Goal: Information Seeking & Learning: Learn about a topic

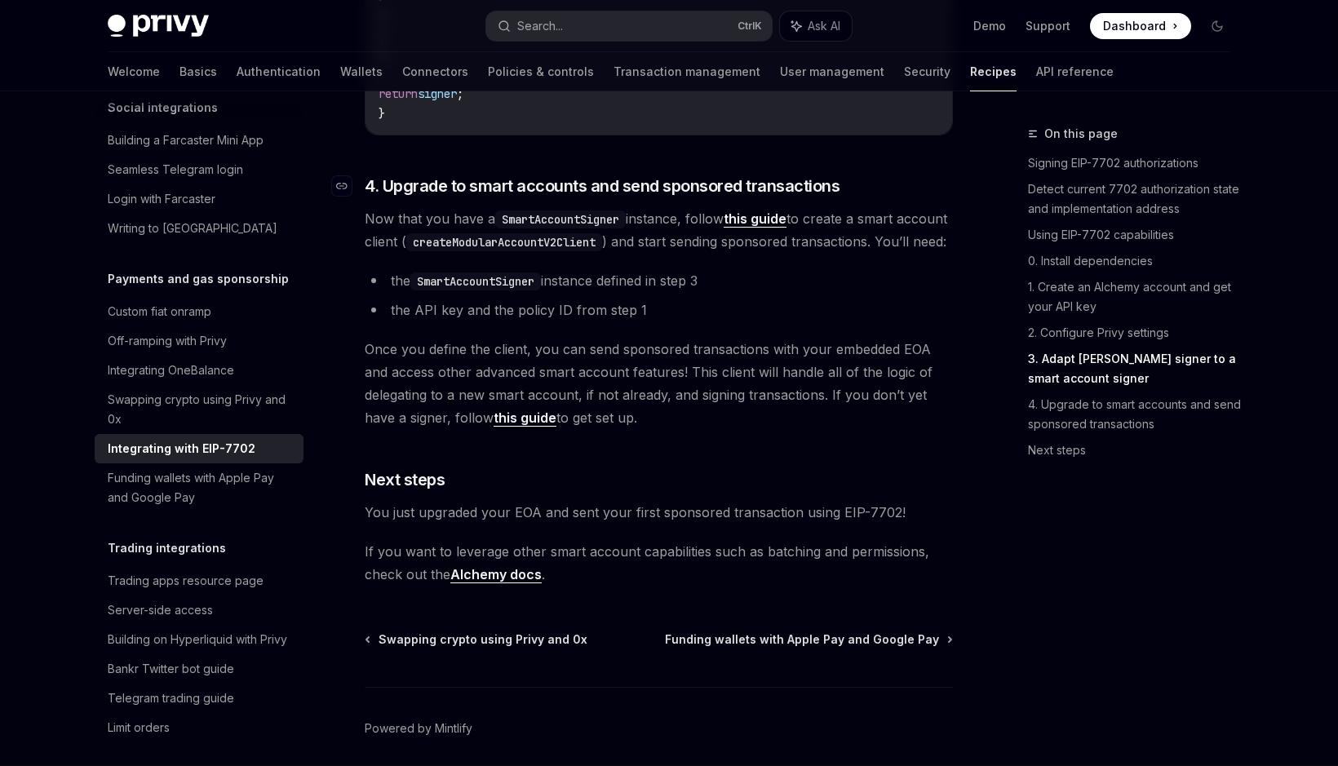
scroll to position [3675, 0]
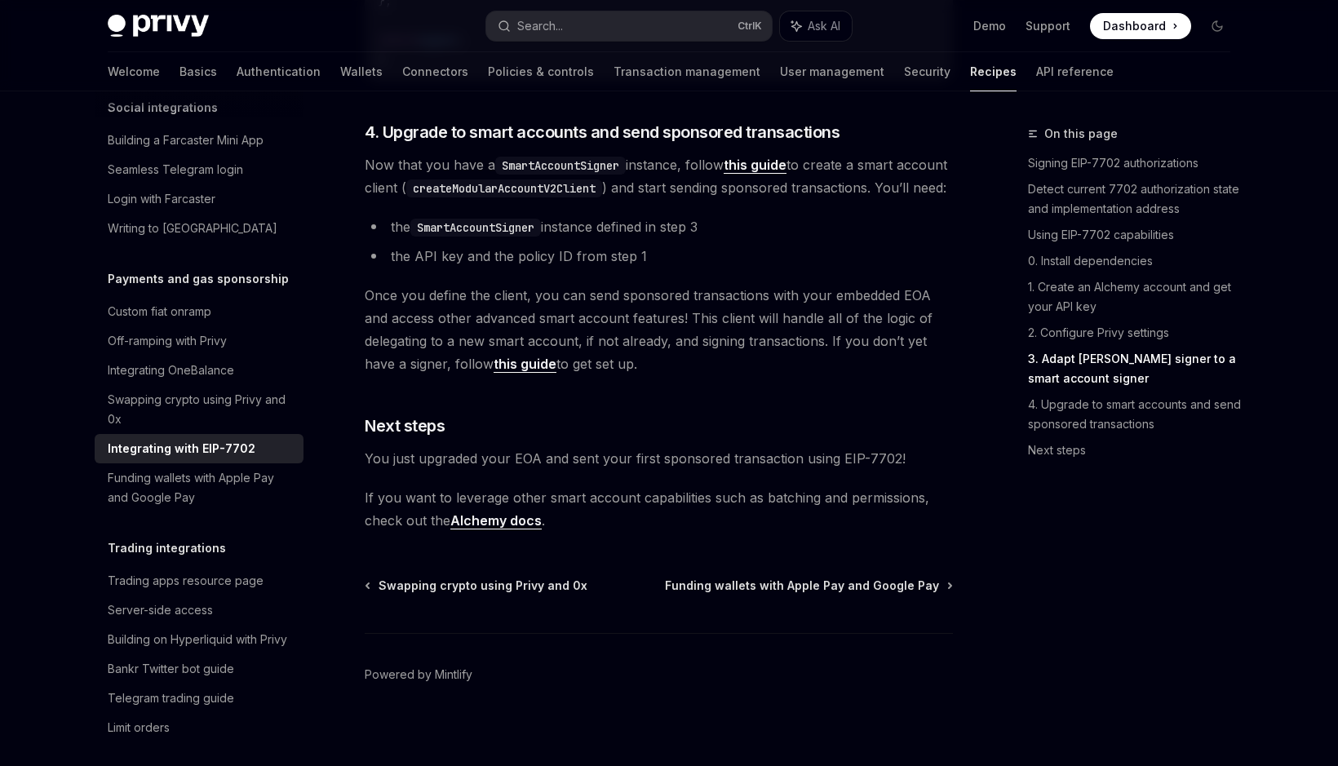
drag, startPoint x: 980, startPoint y: 570, endPoint x: 975, endPoint y: 546, distance: 25.0
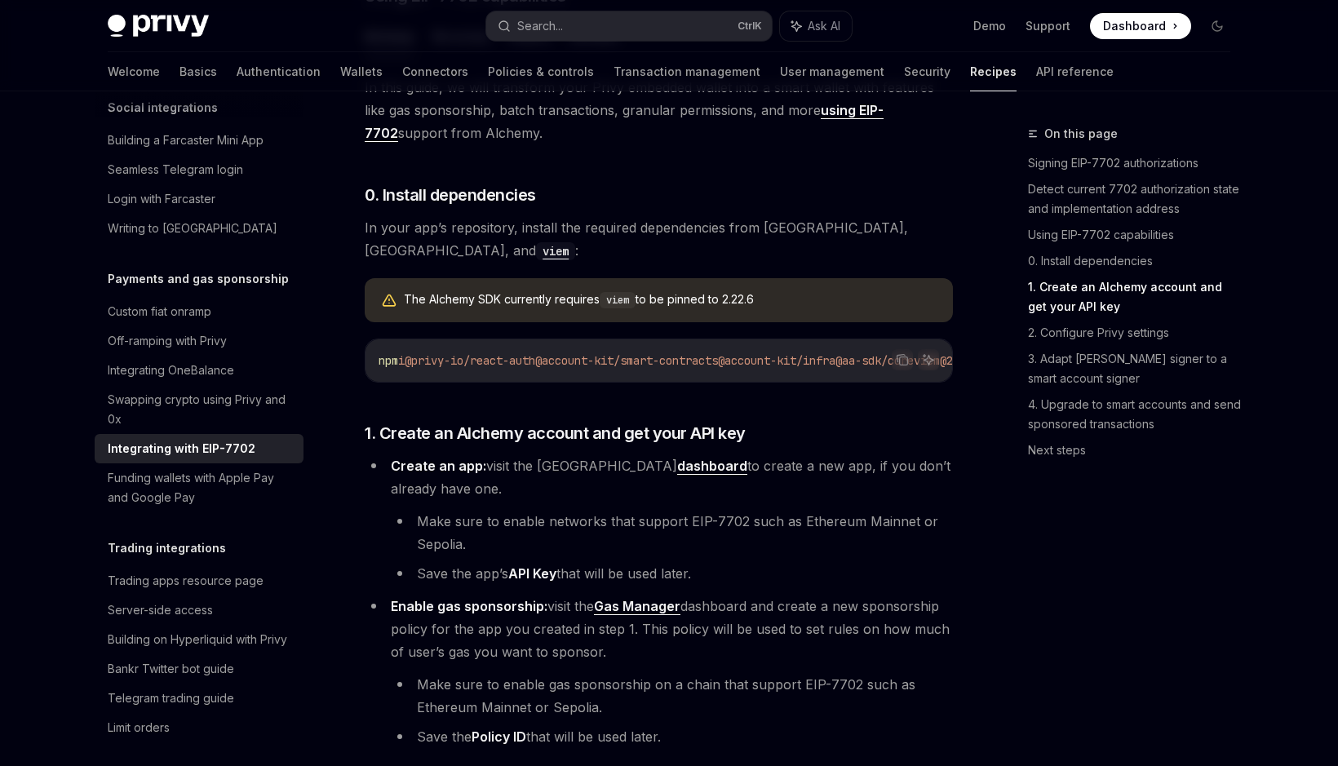
drag, startPoint x: 963, startPoint y: 532, endPoint x: 933, endPoint y: 220, distance: 314.0
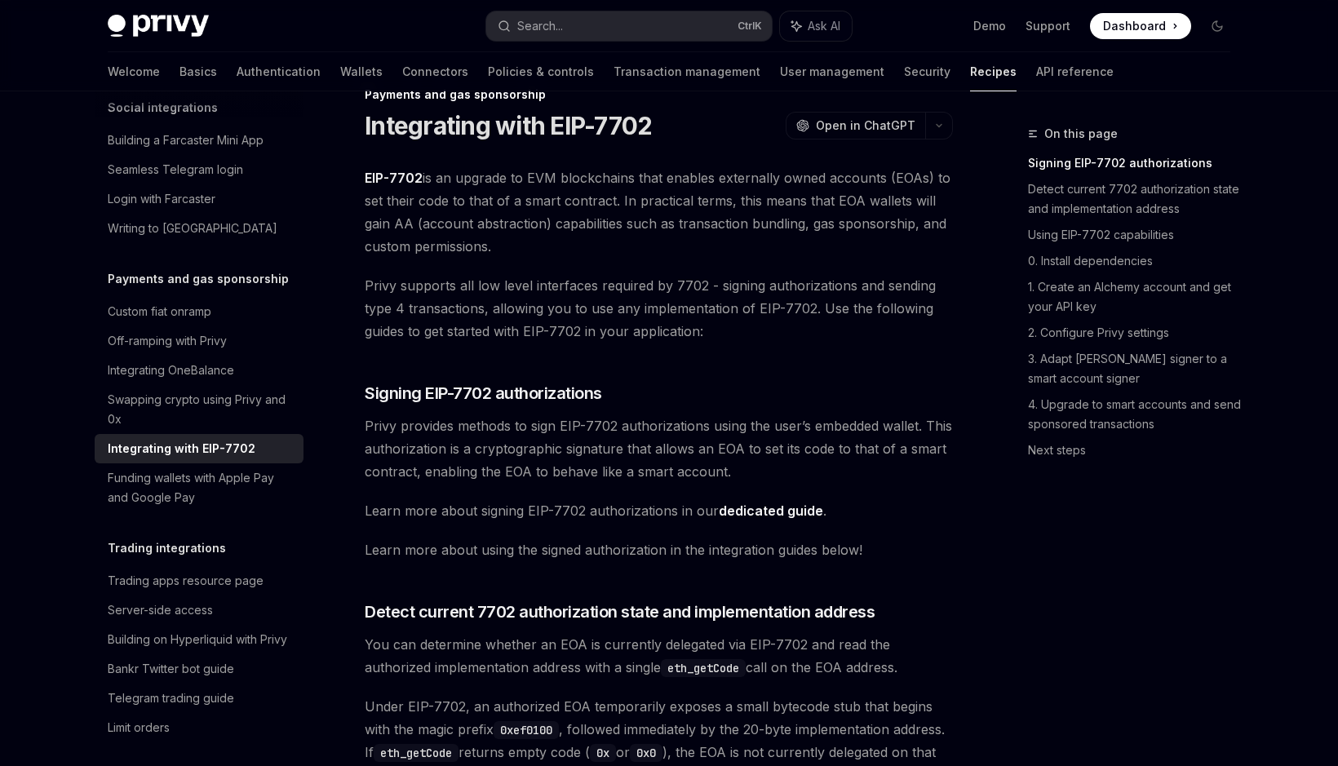
scroll to position [83, 0]
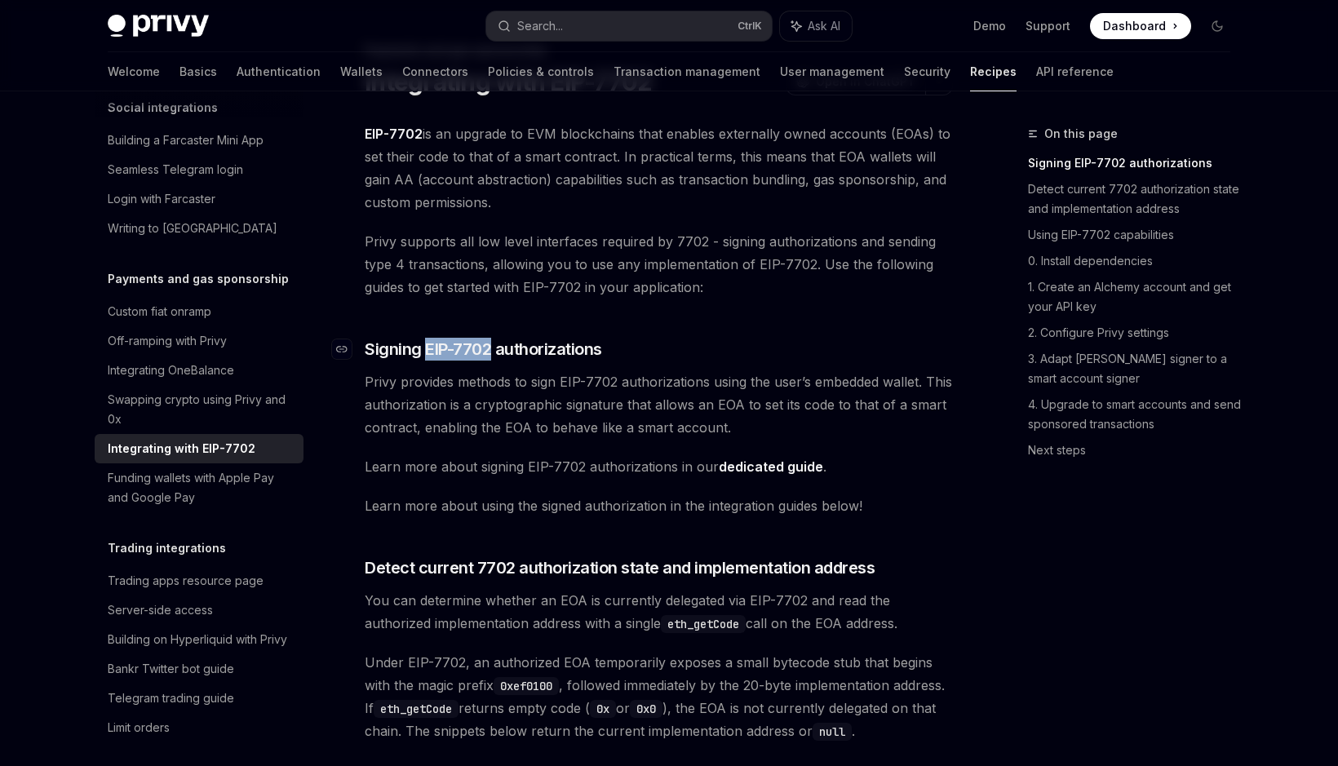
drag, startPoint x: 495, startPoint y: 355, endPoint x: 428, endPoint y: 354, distance: 66.9
click at [428, 354] on span "Signing EIP-7702 authorizations" at bounding box center [483, 349] width 237 height 23
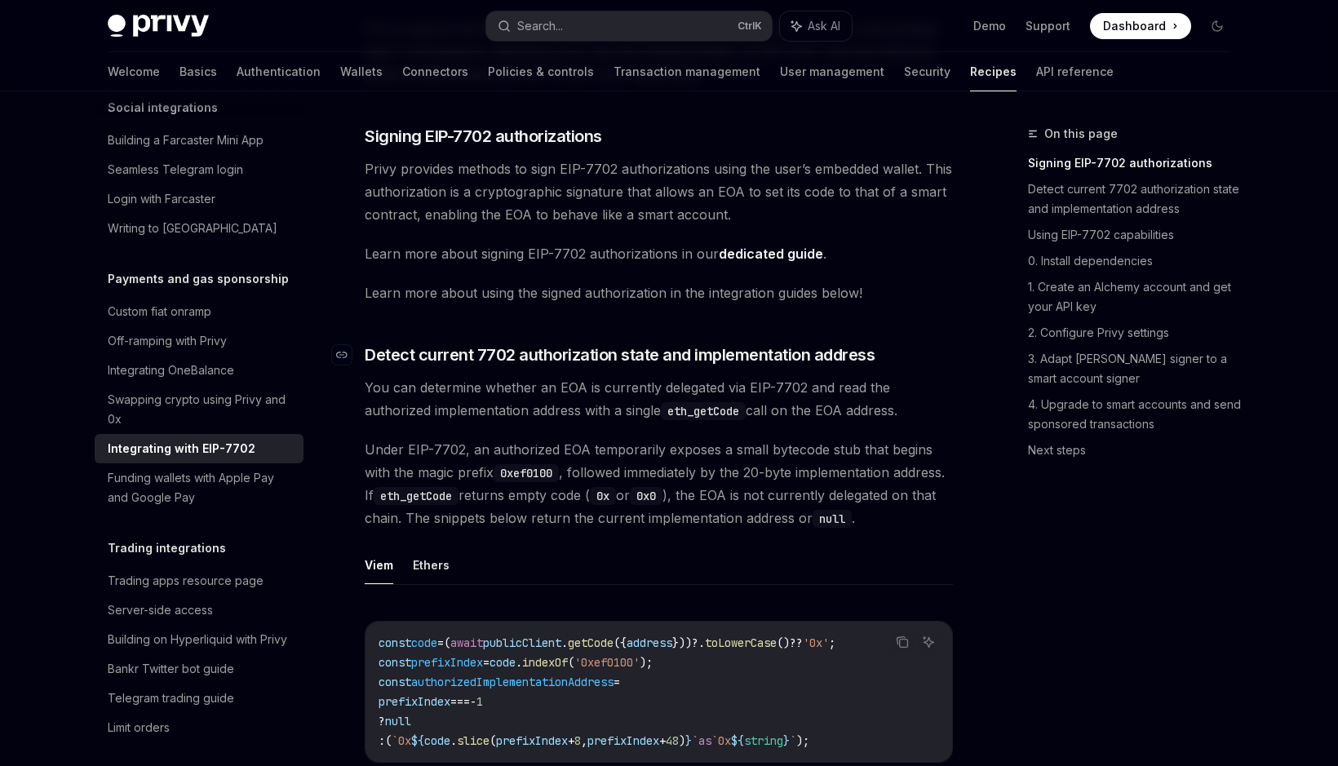
scroll to position [297, 0]
drag, startPoint x: 437, startPoint y: 353, endPoint x: 456, endPoint y: 353, distance: 19.6
drag, startPoint x: 518, startPoint y: 353, endPoint x: 479, endPoint y: 352, distance: 39.2
click at [479, 352] on span "Detect current 7702 authorization state and implementation address" at bounding box center [620, 354] width 510 height 23
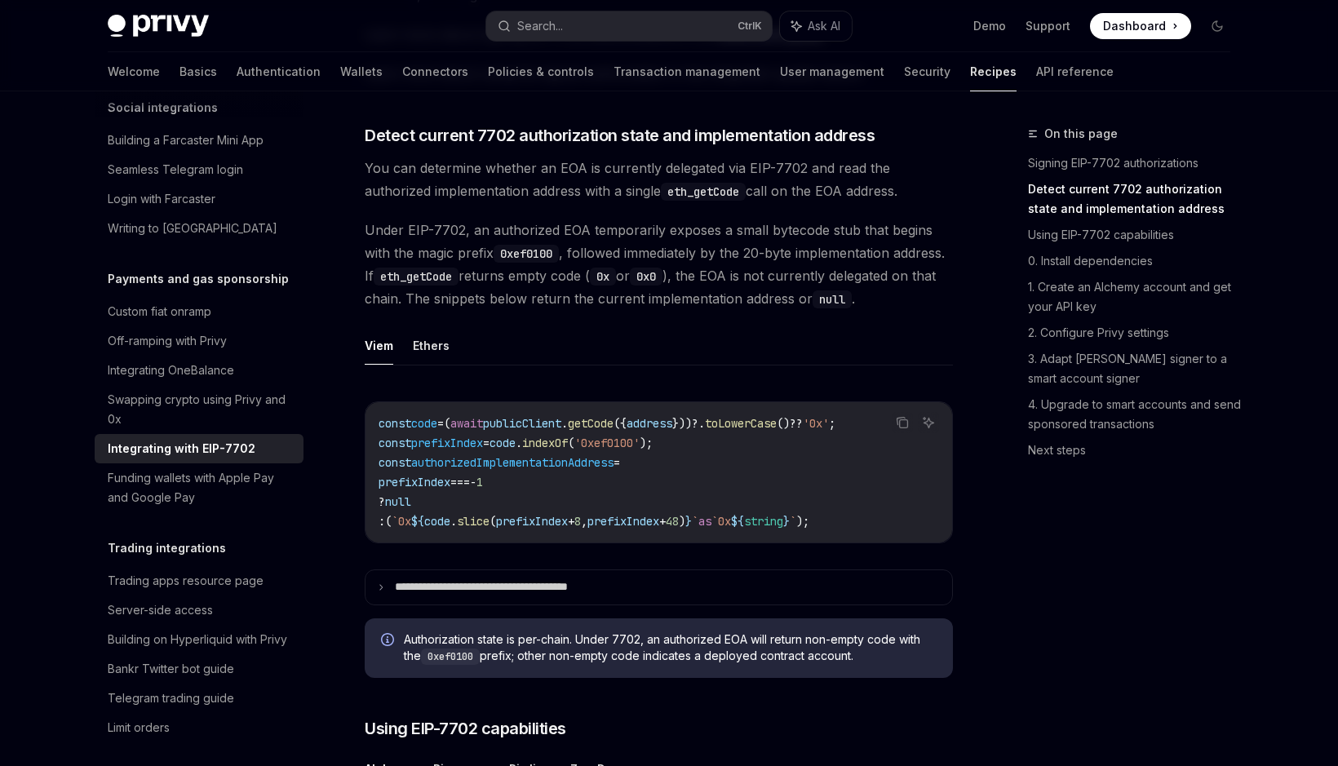
scroll to position [100, 0]
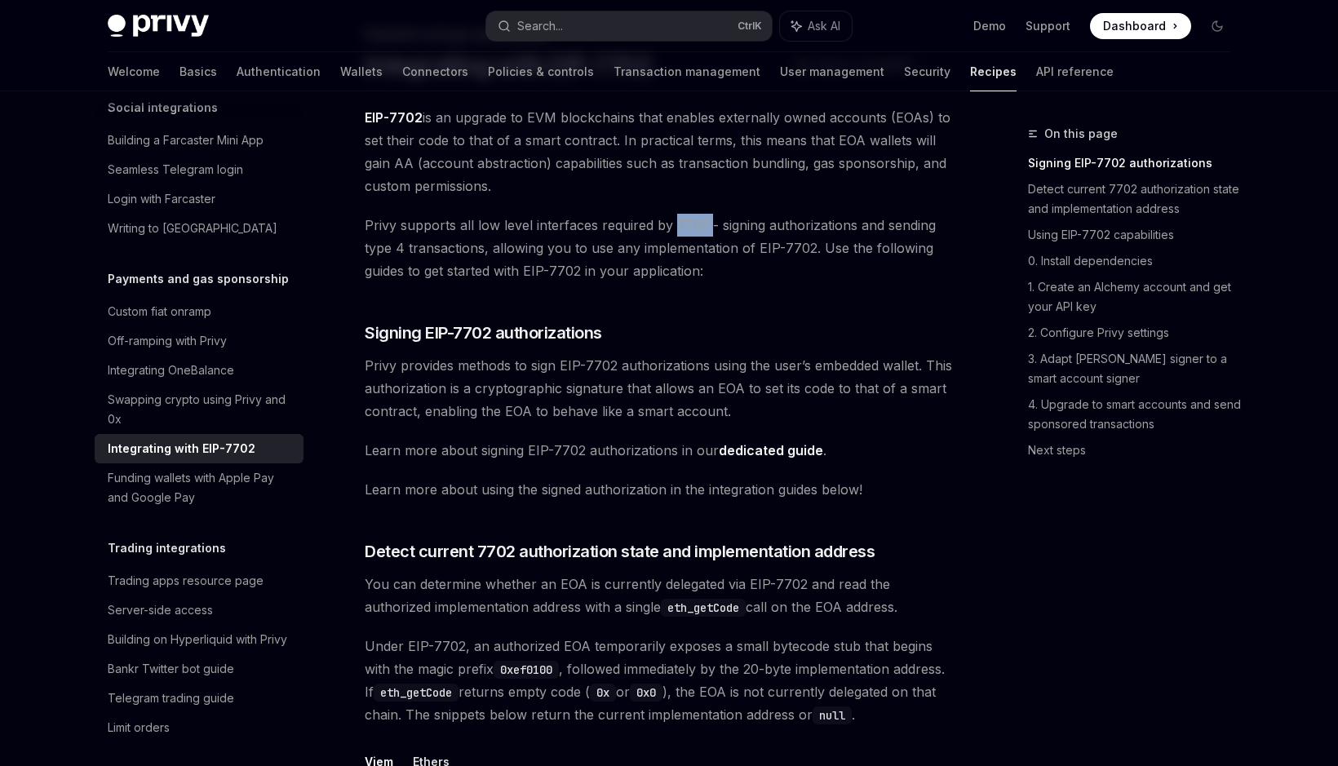
drag, startPoint x: 707, startPoint y: 224, endPoint x: 674, endPoint y: 221, distance: 32.7
click at [674, 221] on span "Privy supports all low level interfaces required by 7702 - signing authorizatio…" at bounding box center [659, 248] width 588 height 69
drag, startPoint x: 583, startPoint y: 270, endPoint x: 529, endPoint y: 270, distance: 53.9
click at [529, 270] on span "Privy supports all low level interfaces required by 7702 - signing authorizatio…" at bounding box center [659, 248] width 588 height 69
